Goal: Information Seeking & Learning: Find specific fact

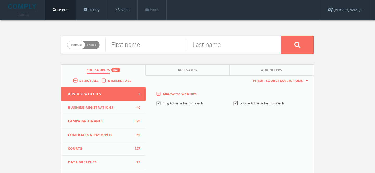
click at [97, 46] on span "Person Entity" at bounding box center [84, 45] width 32 height 8
checkbox input "true"
click at [145, 45] on input "text" at bounding box center [194, 45] width 176 height 14
type input "Green Era LLC"
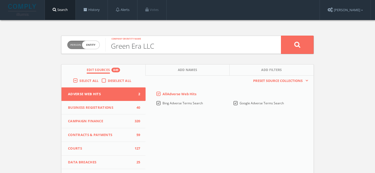
click at [281, 36] on button at bounding box center [297, 45] width 33 height 18
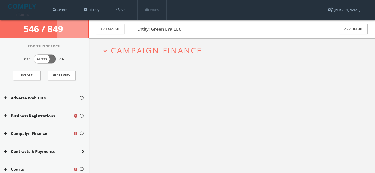
click at [173, 55] on span "Campaign Finance" at bounding box center [156, 50] width 91 height 11
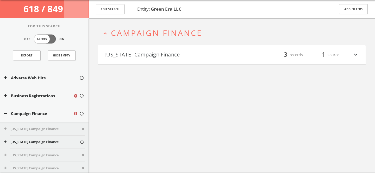
click at [150, 53] on button "[US_STATE] Campaign Finance" at bounding box center [168, 55] width 127 height 9
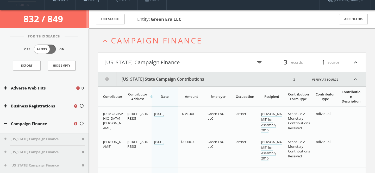
scroll to position [11, 0]
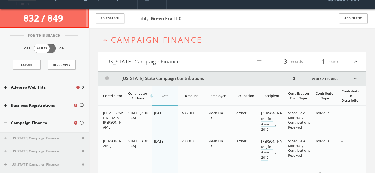
click at [115, 42] on span "Campaign Finance" at bounding box center [156, 39] width 91 height 11
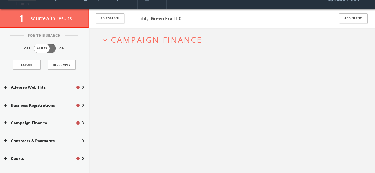
click at [173, 38] on span "Campaign Finance" at bounding box center [156, 39] width 91 height 11
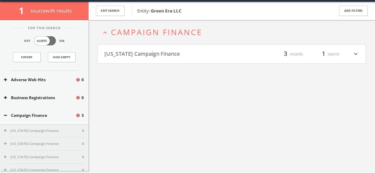
click at [166, 50] on h4 "California Campaign Finance filter_list 3 records 1 source expand_more" at bounding box center [232, 54] width 268 height 19
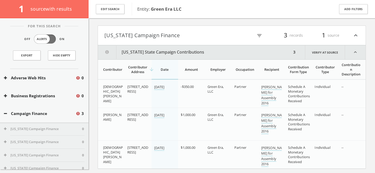
scroll to position [53, 0]
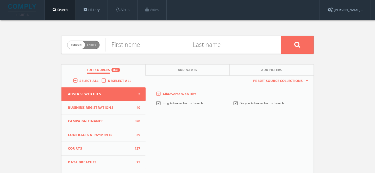
click at [93, 44] on span "Entity" at bounding box center [91, 45] width 9 height 4
checkbox input "true"
click at [112, 43] on input "text" at bounding box center [194, 45] width 176 height 14
paste input "Green ERA Educational NFP"
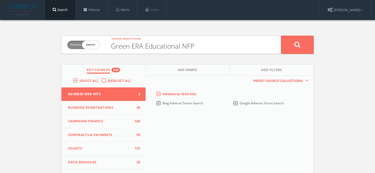
type input "Green ERA Educational NFP"
click at [281, 36] on button at bounding box center [297, 45] width 33 height 18
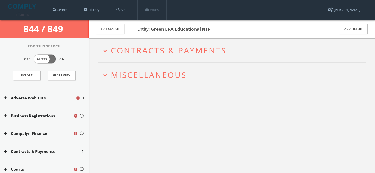
click at [166, 78] on span "Miscellaneous" at bounding box center [149, 75] width 76 height 11
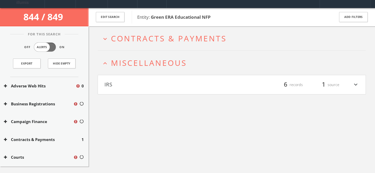
scroll to position [30, 0]
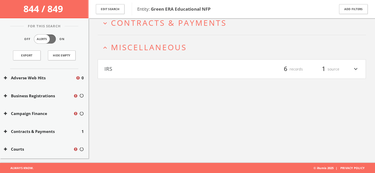
click at [162, 54] on h2 "expand_less Miscellaneous" at bounding box center [232, 47] width 269 height 24
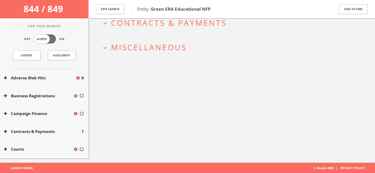
click at [184, 23] on span "Contracts & Payments" at bounding box center [169, 22] width 116 height 11
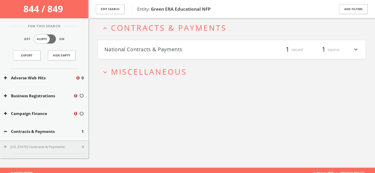
click at [184, 23] on span "Contracts & Payments" at bounding box center [169, 27] width 116 height 11
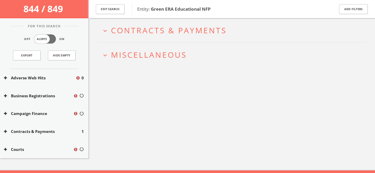
scroll to position [22, 0]
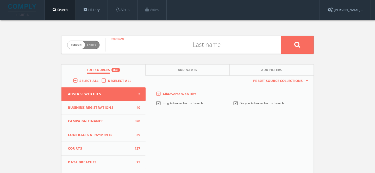
click at [125, 42] on input "text" at bounding box center [146, 45] width 81 height 14
type input "[PERSON_NAME]"
click at [281, 36] on button at bounding box center [297, 45] width 33 height 18
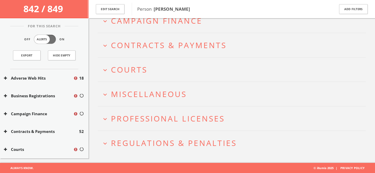
click at [153, 94] on span "Miscellaneous" at bounding box center [149, 94] width 76 height 11
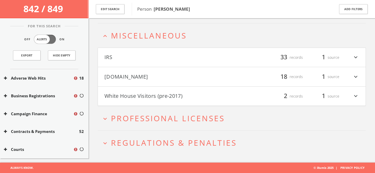
click at [158, 94] on button "White House Visitors (pre-2017)" at bounding box center [168, 96] width 127 height 9
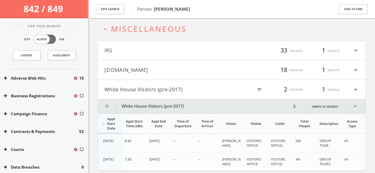
click at [157, 71] on button "[DOMAIN_NAME]" at bounding box center [168, 70] width 127 height 9
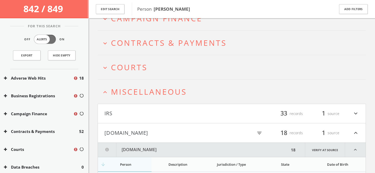
scroll to position [75, 0]
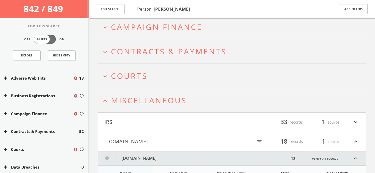
click at [154, 141] on button "[DOMAIN_NAME]" at bounding box center [168, 141] width 127 height 9
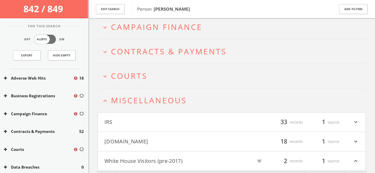
click at [150, 103] on span "Miscellaneous" at bounding box center [149, 100] width 76 height 11
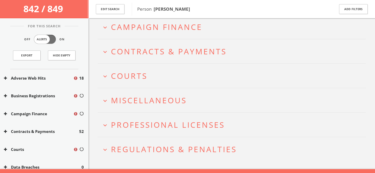
click at [138, 75] on span "Courts" at bounding box center [129, 76] width 36 height 11
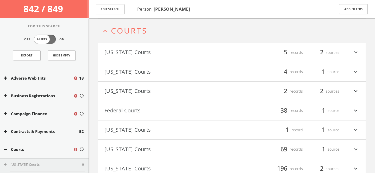
click at [165, 108] on button "Federal Courts" at bounding box center [168, 110] width 127 height 9
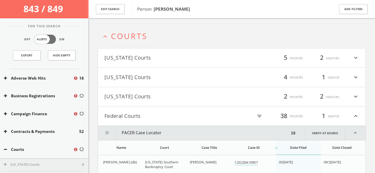
scroll to position [109, 0]
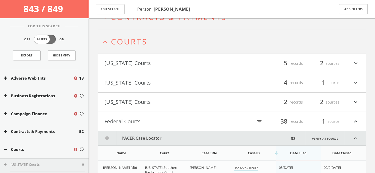
click at [163, 153] on div "Court" at bounding box center [164, 153] width 39 height 5
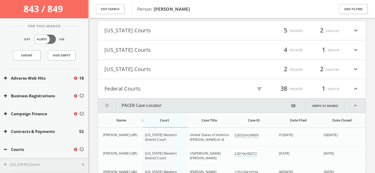
click at [159, 121] on div "arrow_downward Court" at bounding box center [164, 120] width 39 height 5
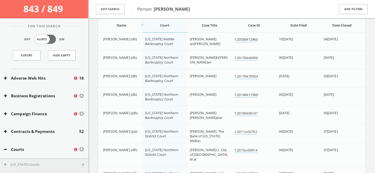
scroll to position [292, 0]
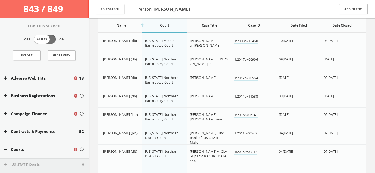
click at [160, 97] on span "[US_STATE] Northern Bankruptcy Court" at bounding box center [161, 98] width 33 height 9
click at [242, 96] on link "1:2014bk11588" at bounding box center [246, 96] width 23 height 5
click at [20, 149] on button "Courts" at bounding box center [37, 150] width 67 height 6
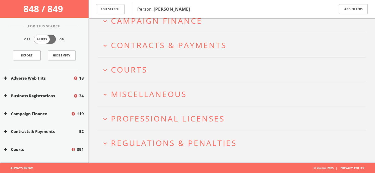
click at [147, 71] on span "Courts" at bounding box center [129, 69] width 36 height 11
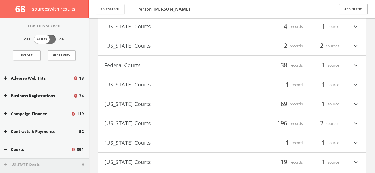
scroll to position [109, 0]
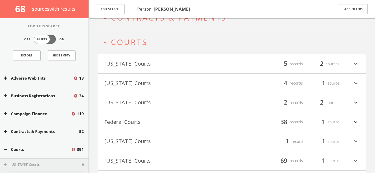
click at [137, 39] on span "Courts" at bounding box center [129, 42] width 36 height 11
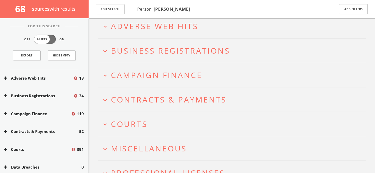
click at [167, 71] on span "Campaign Finance" at bounding box center [156, 75] width 91 height 11
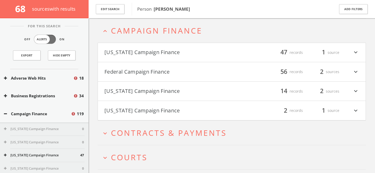
click at [185, 73] on button "Federal Campaign Finance" at bounding box center [168, 72] width 127 height 9
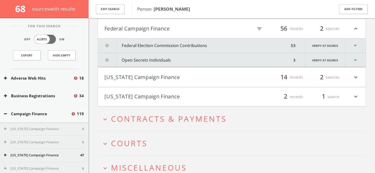
scroll to position [115, 0]
click at [260, 30] on icon "filter_list" at bounding box center [260, 29] width 6 height 6
type input "[PERSON_NAME]"
click at [174, 30] on button "Federal Campaign Finance" at bounding box center [147, 28] width 84 height 9
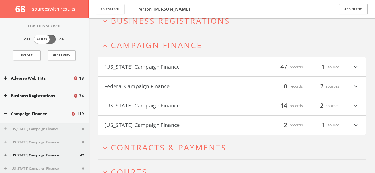
scroll to position [27, 0]
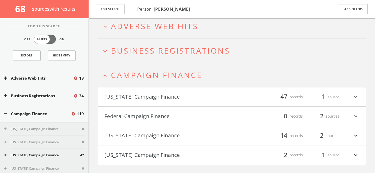
click at [153, 76] on span "Campaign Finance" at bounding box center [156, 75] width 91 height 11
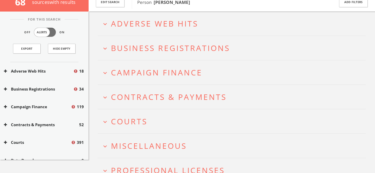
scroll to position [0, 0]
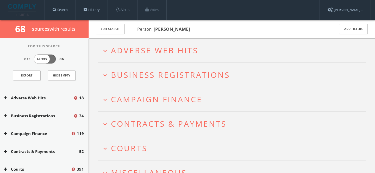
click at [158, 51] on span "Adverse Web Hits" at bounding box center [154, 50] width 87 height 11
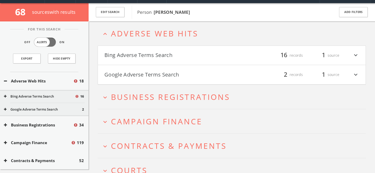
click at [166, 81] on h4 "Google Adverse Terms Search filter_list 2 records 1 source expand_more" at bounding box center [232, 74] width 268 height 19
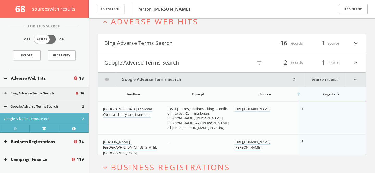
scroll to position [22, 0]
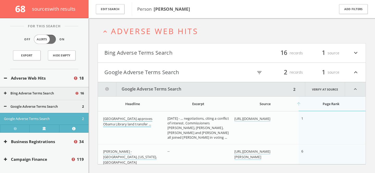
click at [124, 125] on link "[GEOGRAPHIC_DATA] approves Obama Library land transfer ..." at bounding box center [127, 122] width 49 height 11
click at [114, 77] on h4 "Google Adverse Terms Search filter_list 2 records 1 source expand_less" at bounding box center [232, 72] width 268 height 19
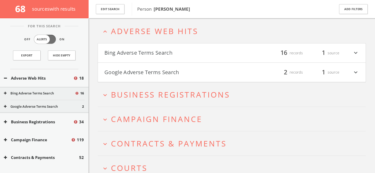
click at [125, 51] on button "Bing Adverse Terms Search" at bounding box center [168, 53] width 127 height 9
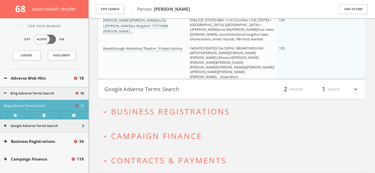
scroll to position [579, 0]
